Goal: Transaction & Acquisition: Book appointment/travel/reservation

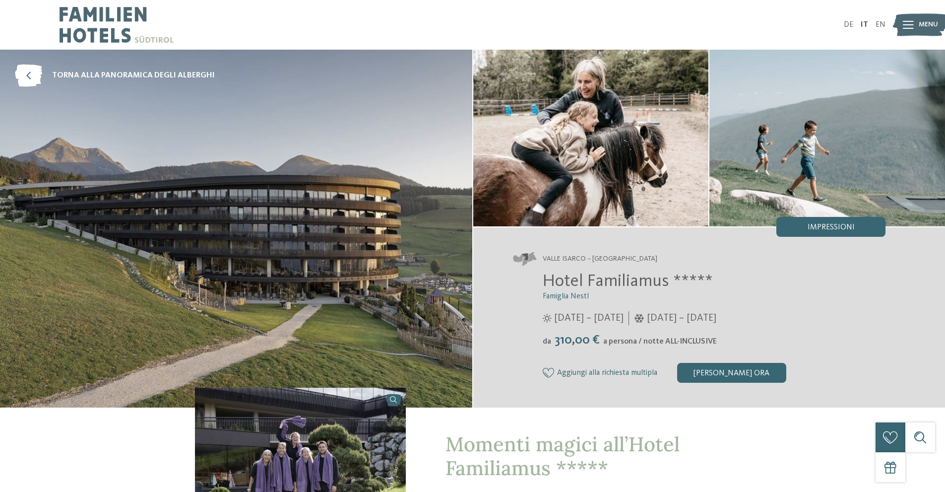
click at [916, 24] on img at bounding box center [920, 24] width 55 height 27
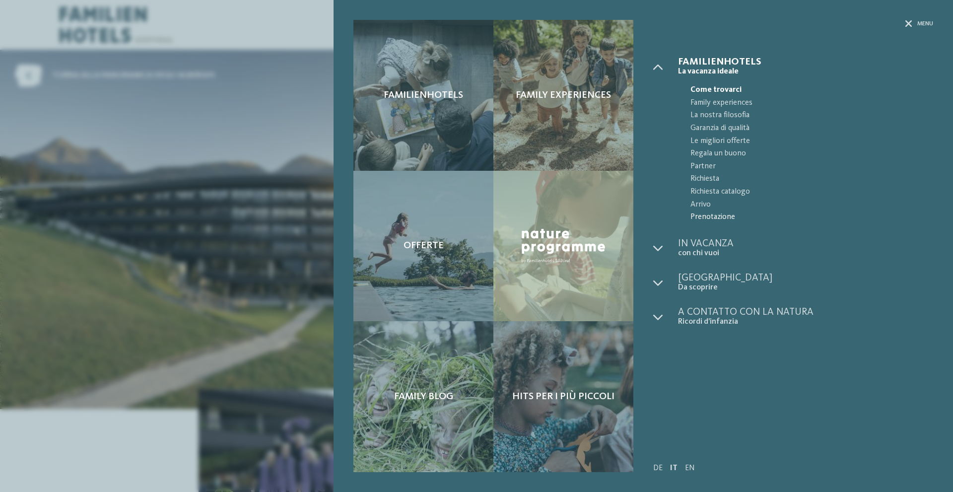
click at [723, 216] on span "Prenotazione" at bounding box center [811, 217] width 243 height 13
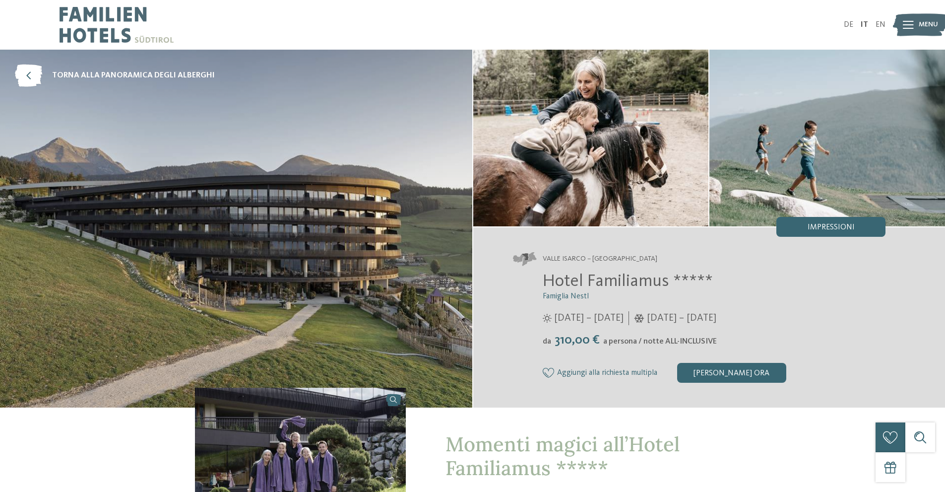
click at [928, 18] on div "Menu" at bounding box center [928, 24] width 19 height 25
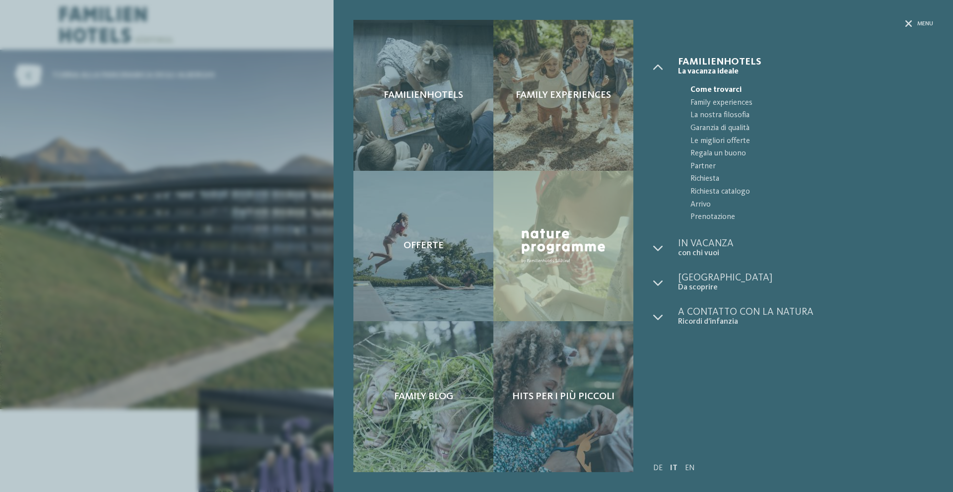
click at [82, 158] on div "Familienhotels Family experiences Offerte" at bounding box center [476, 246] width 953 height 492
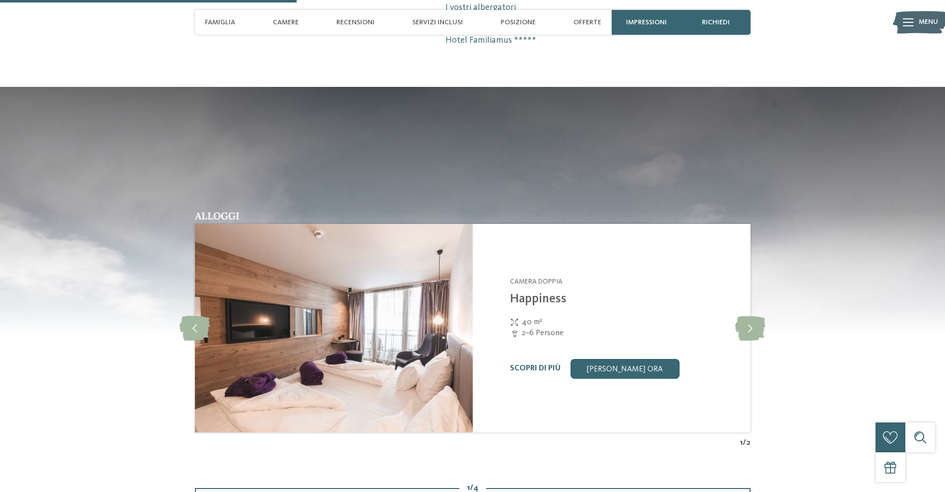
scroll to position [1092, 0]
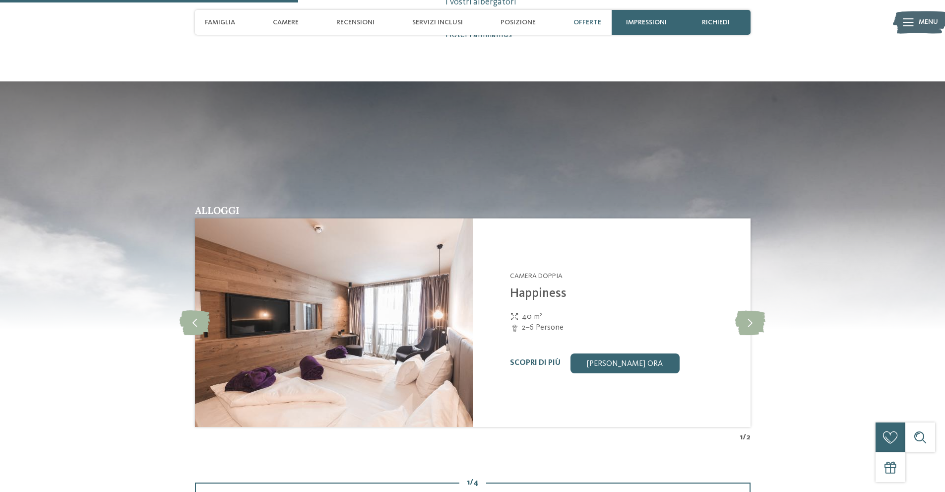
click at [588, 20] on span "Offerte" at bounding box center [588, 22] width 28 height 8
click at [587, 23] on span "Offerte" at bounding box center [588, 22] width 28 height 8
click at [587, 20] on span "Offerte" at bounding box center [588, 22] width 28 height 8
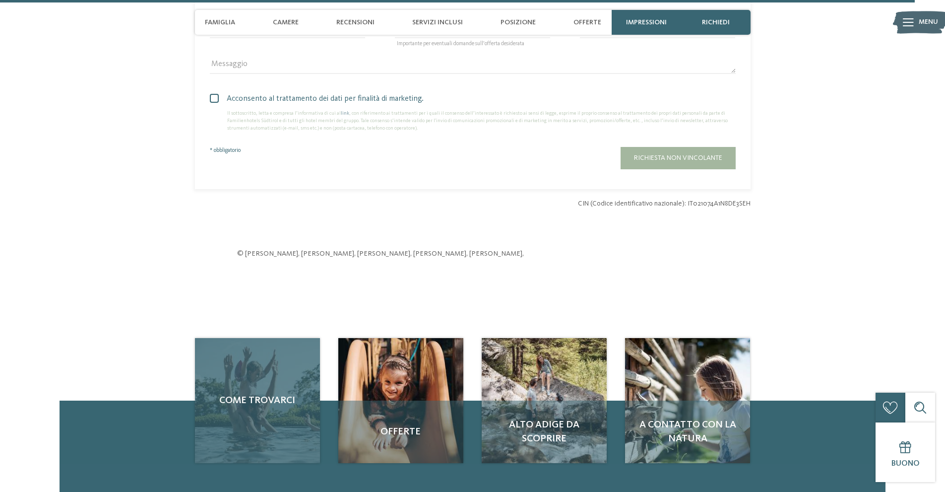
scroll to position [3374, 0]
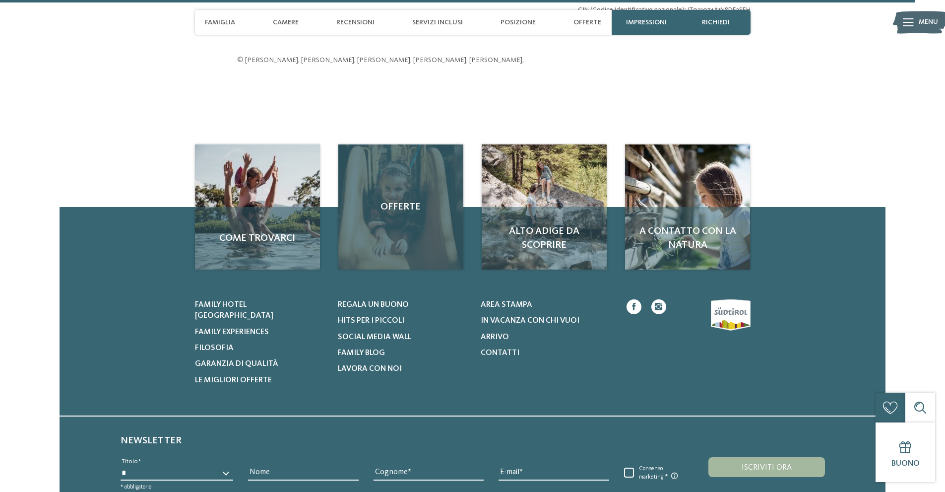
click at [409, 220] on div "Offerte" at bounding box center [400, 206] width 125 height 125
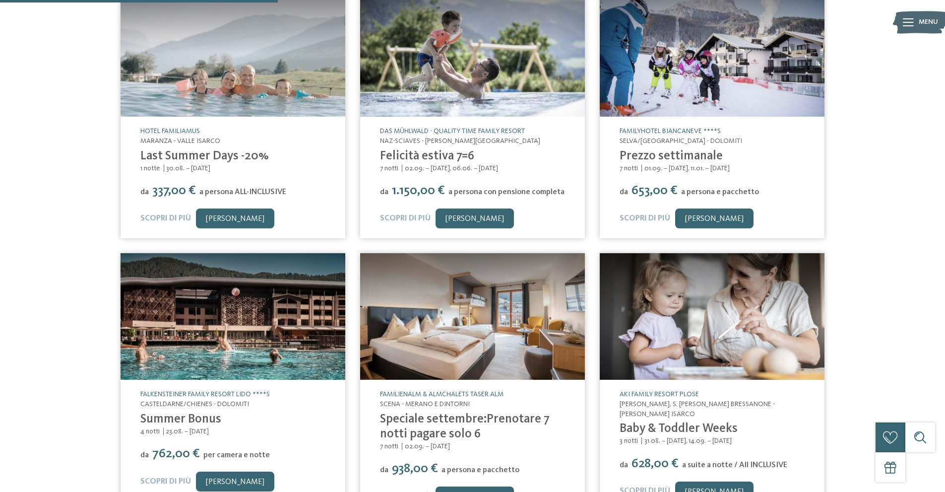
scroll to position [298, 0]
